Goal: Transaction & Acquisition: Book appointment/travel/reservation

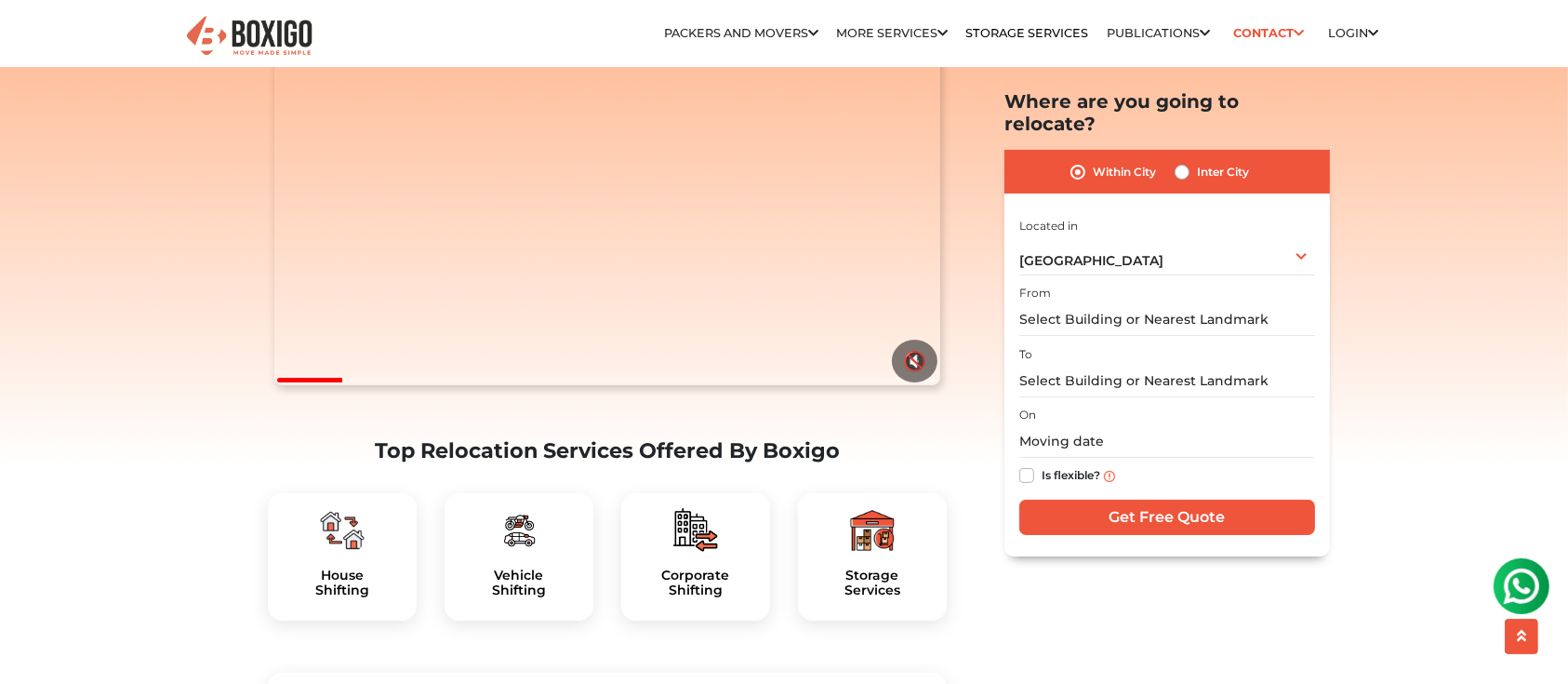
scroll to position [320, 0]
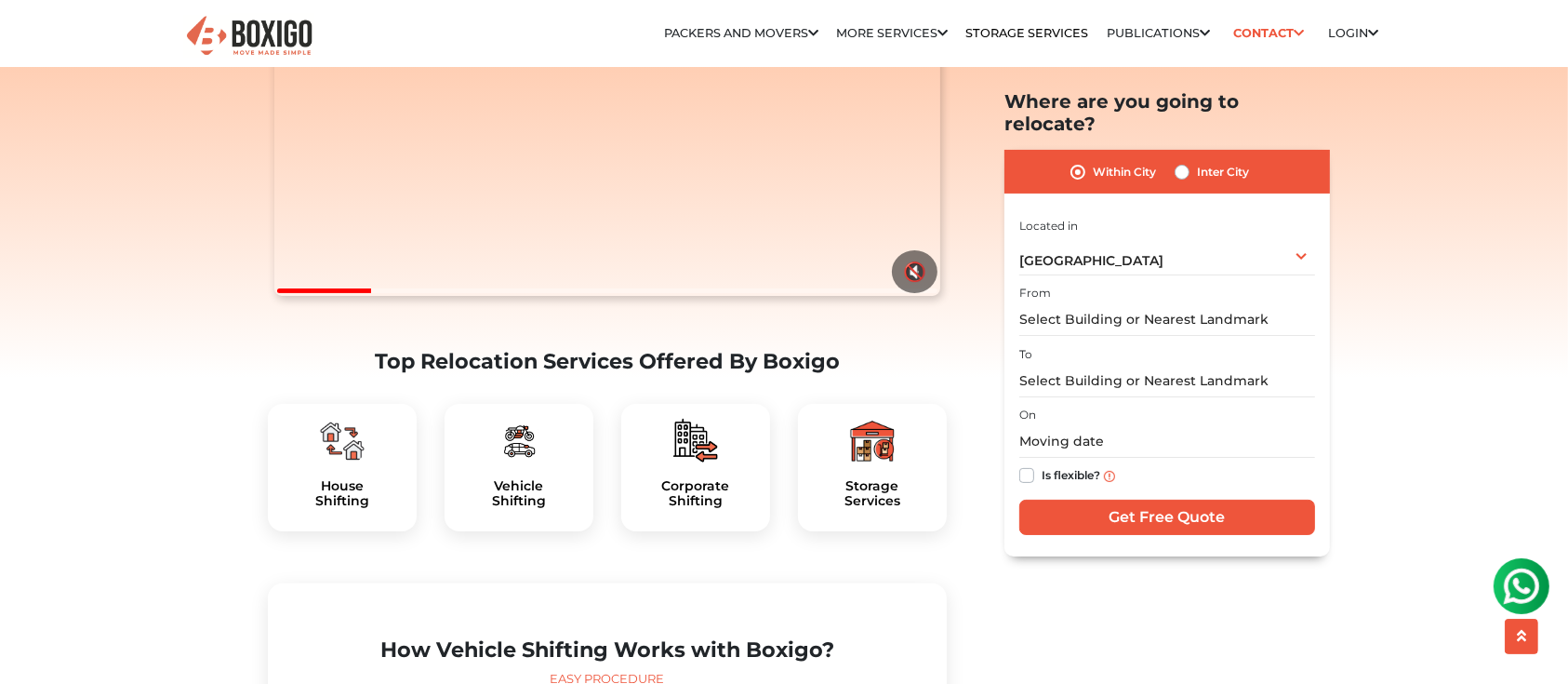
click at [523, 464] on img at bounding box center [520, 441] width 45 height 45
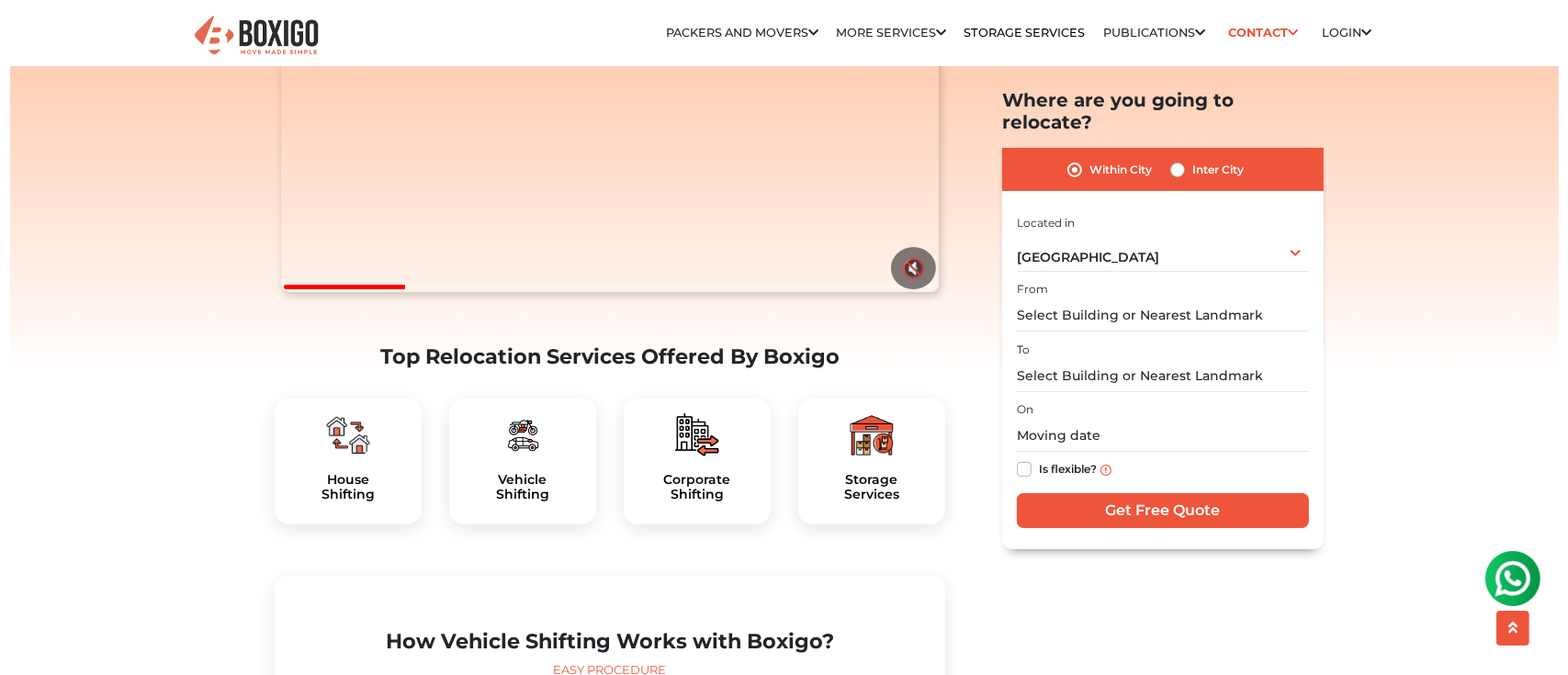
scroll to position [229, 0]
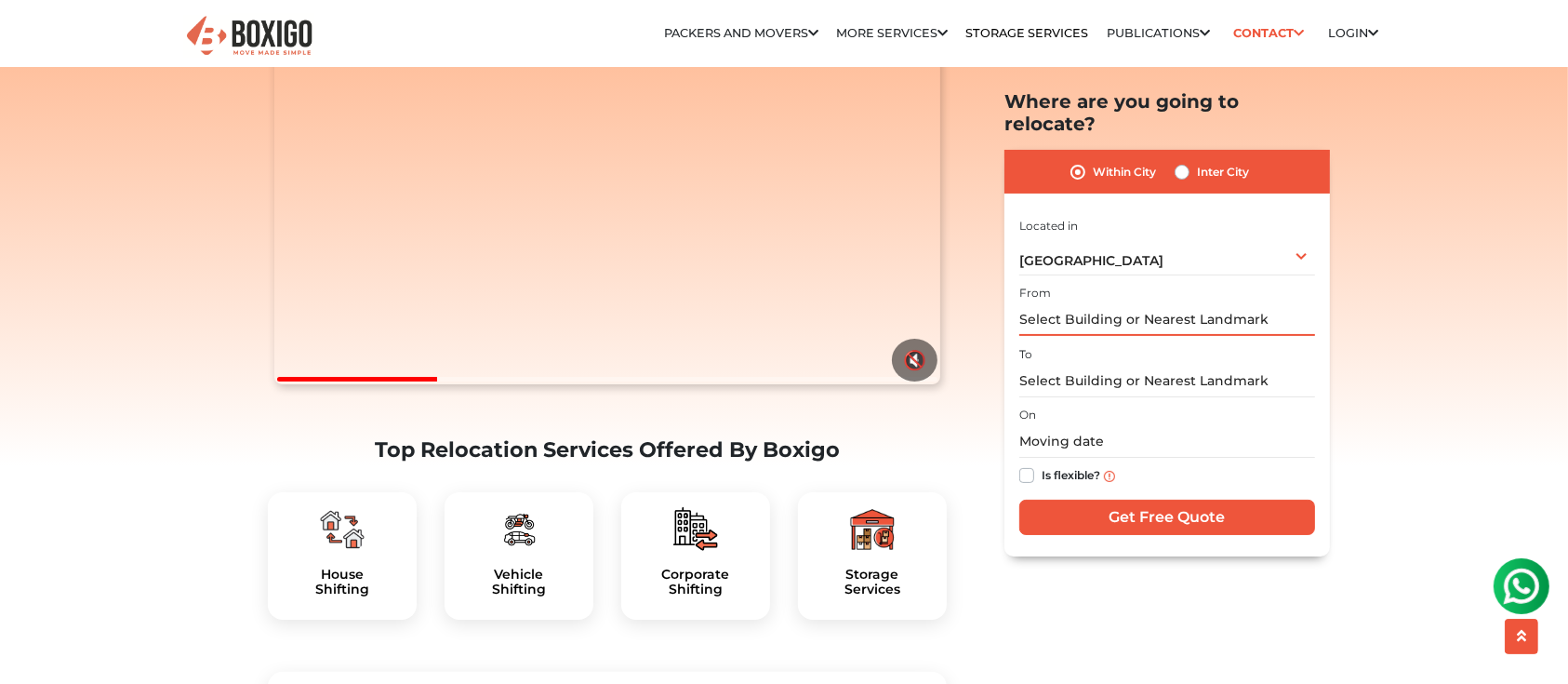
click at [1164, 303] on input "text" at bounding box center [1167, 319] width 295 height 33
type input "h"
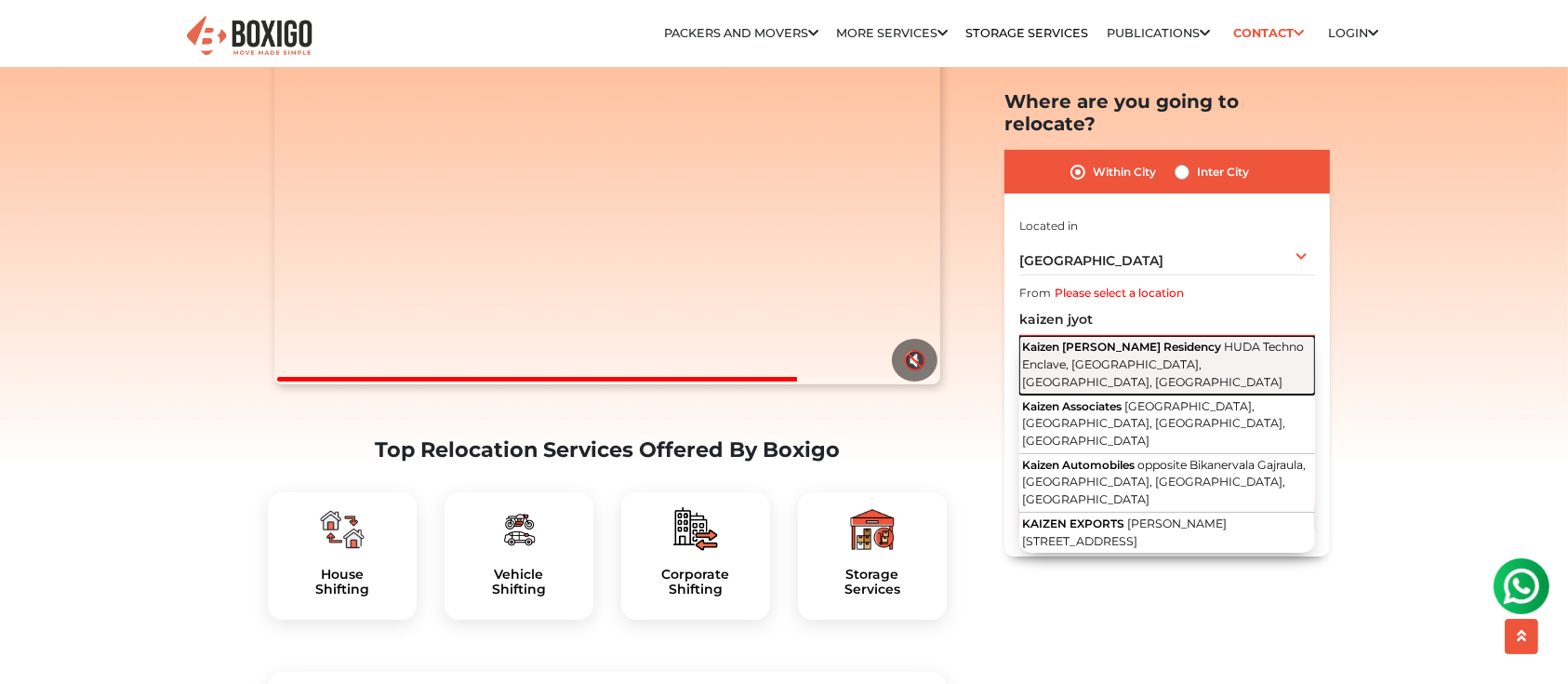
click at [1168, 340] on span "HUDA Techno Enclave, [GEOGRAPHIC_DATA], [GEOGRAPHIC_DATA], [GEOGRAPHIC_DATA]" at bounding box center [1163, 364] width 282 height 49
type input "Kaizen [PERSON_NAME] Residency, HUDA Techno Enclave, [GEOGRAPHIC_DATA], [GEOGRA…"
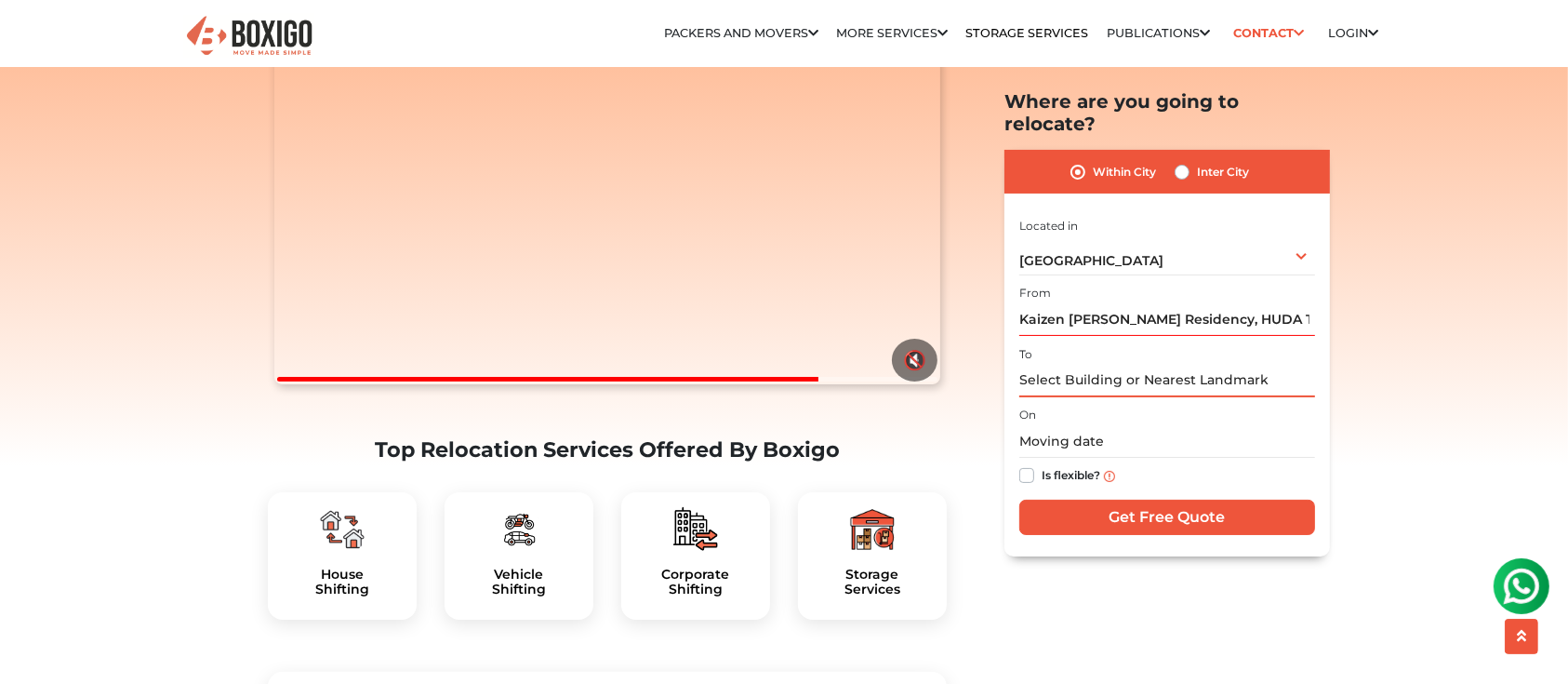
click at [1151, 364] on input "text" at bounding box center [1167, 380] width 295 height 33
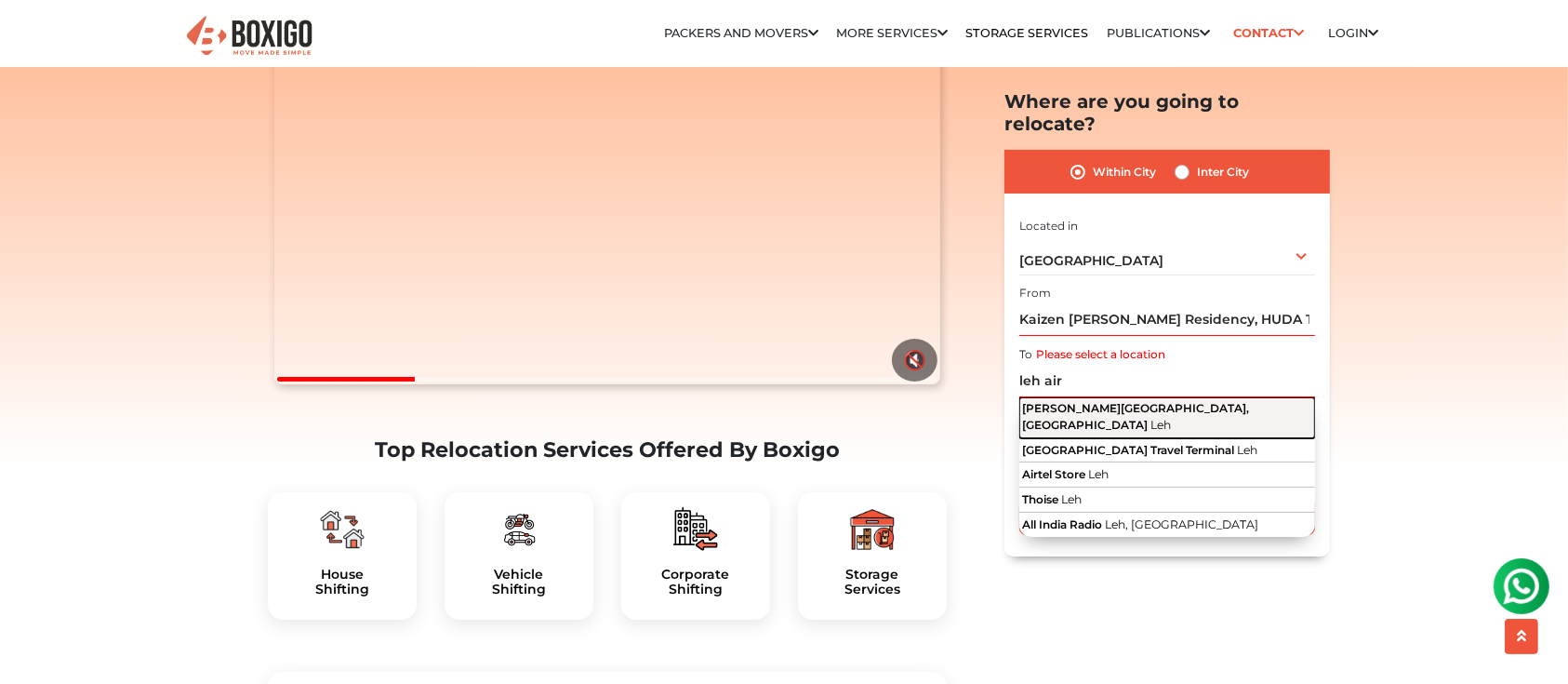
click at [1148, 401] on span "[PERSON_NAME][GEOGRAPHIC_DATA], [GEOGRAPHIC_DATA]" at bounding box center [1136, 416] width 227 height 31
type input "[PERSON_NAME][GEOGRAPHIC_DATA], [GEOGRAPHIC_DATA], [GEOGRAPHIC_DATA]"
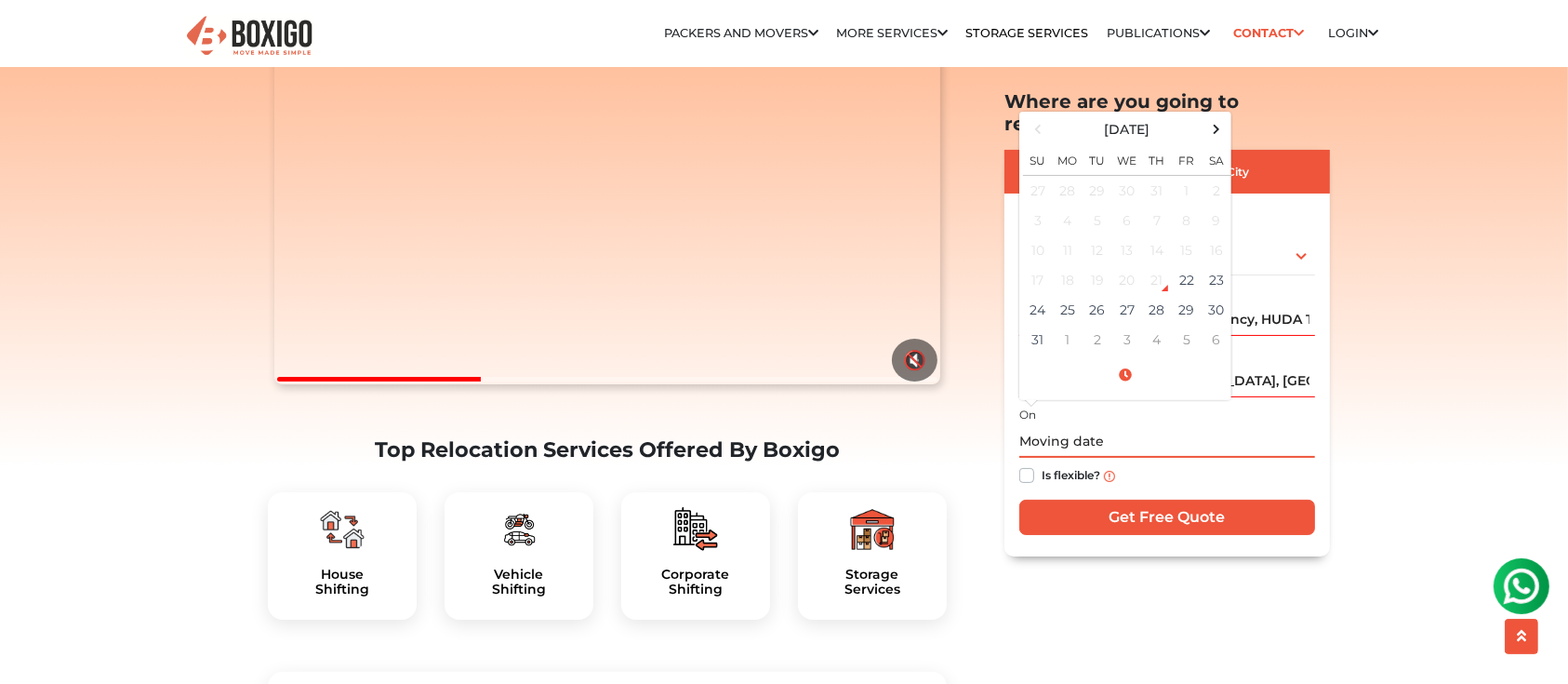
click at [1136, 425] on input "text" at bounding box center [1167, 441] width 295 height 33
click at [1228, 116] on span at bounding box center [1217, 129] width 25 height 25
click at [1131, 175] on td "1" at bounding box center [1127, 190] width 30 height 31
type input "[DATE] 12:00 AM"
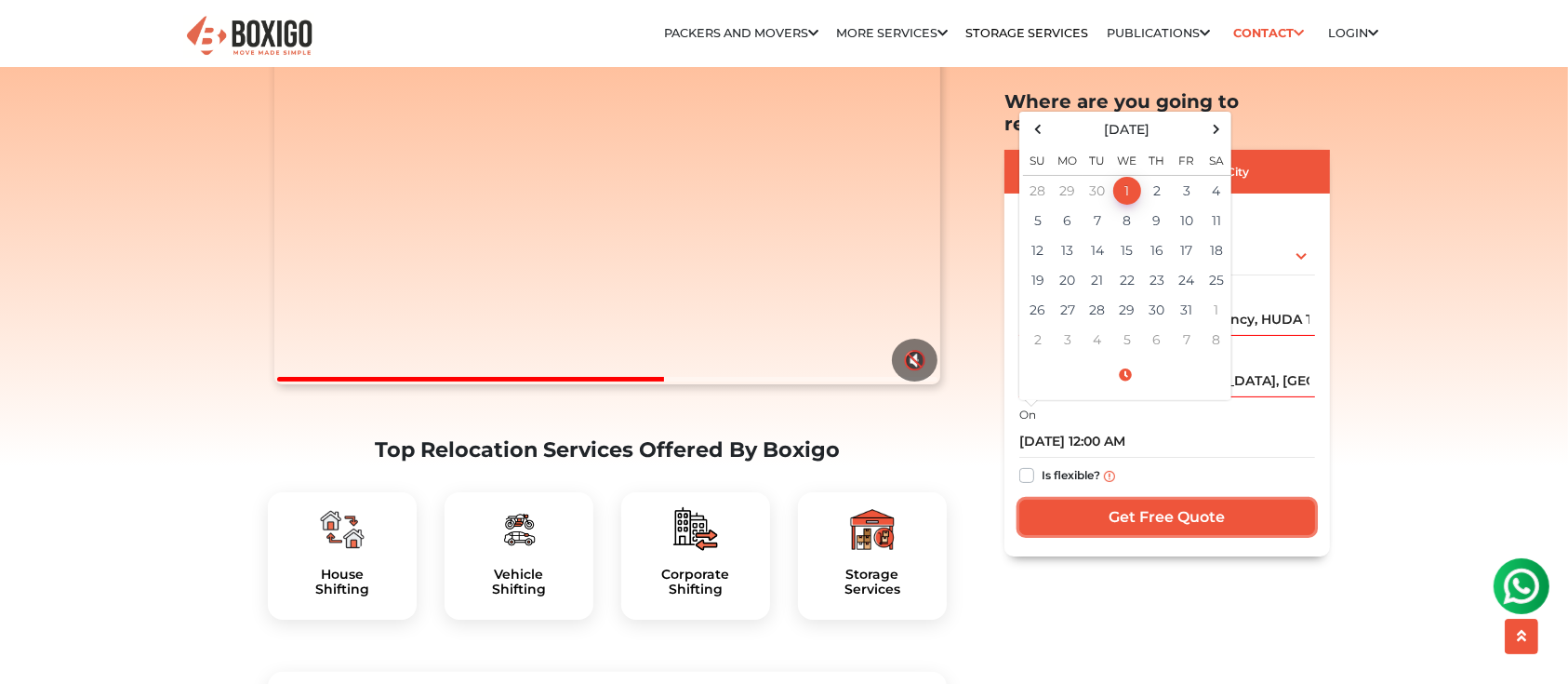
click at [1130, 500] on input "Get Free Quote" at bounding box center [1167, 518] width 295 height 36
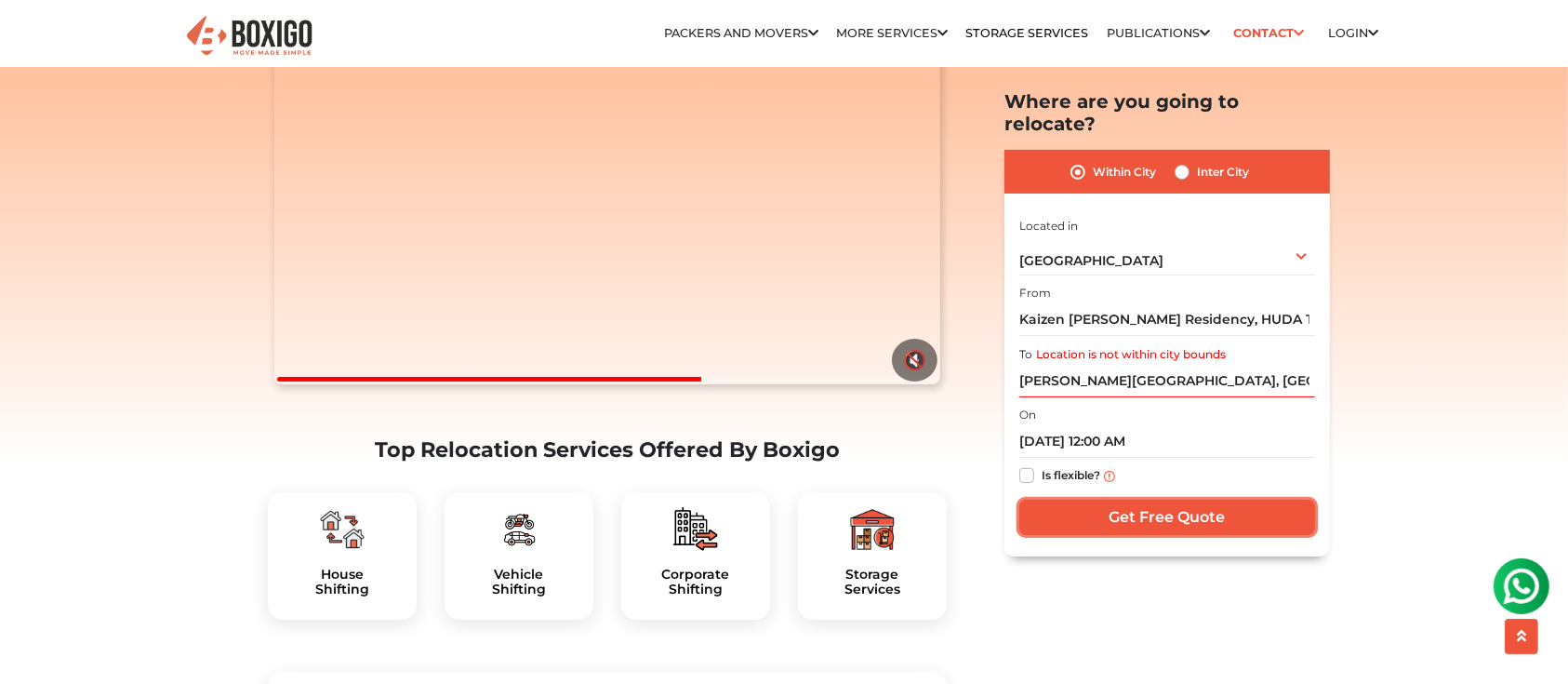
click at [1130, 500] on input "Get Free Quote" at bounding box center [1167, 518] width 295 height 36
